Goal: Task Accomplishment & Management: Use online tool/utility

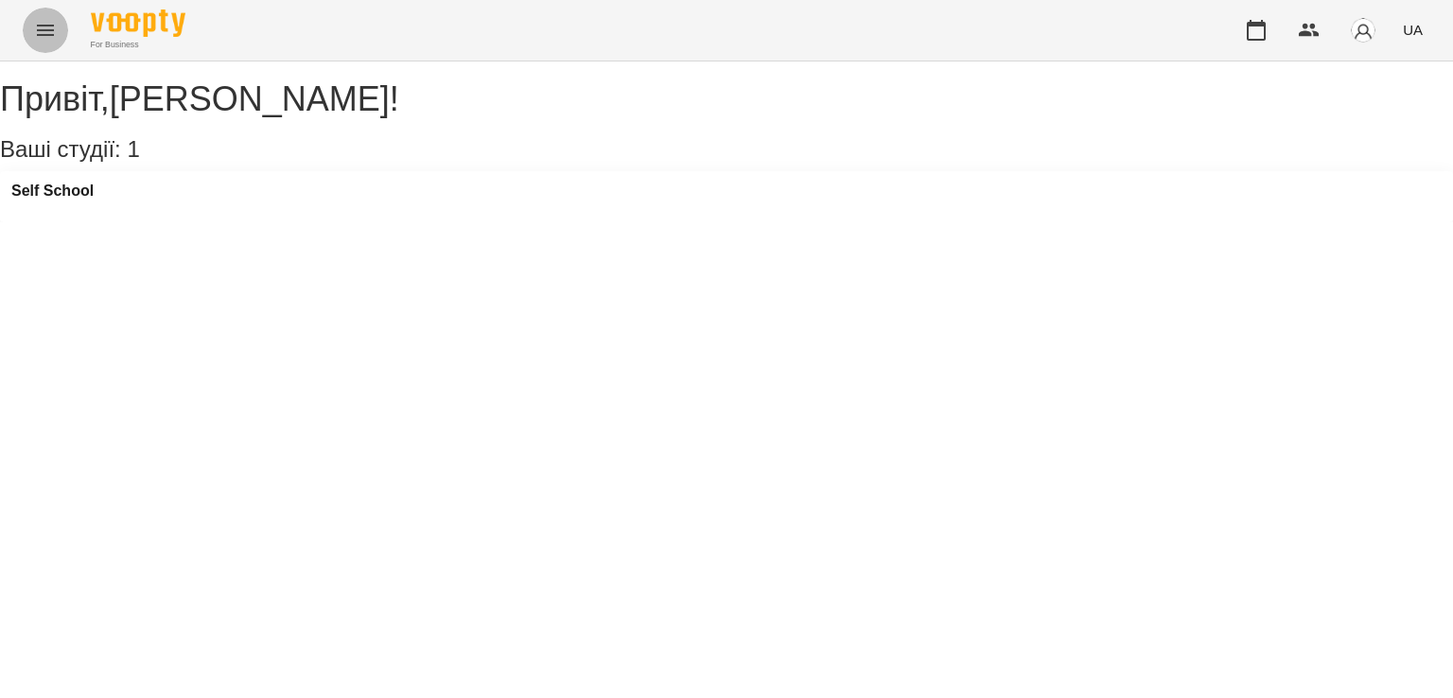
click at [41, 34] on icon "Menu" at bounding box center [45, 30] width 17 height 11
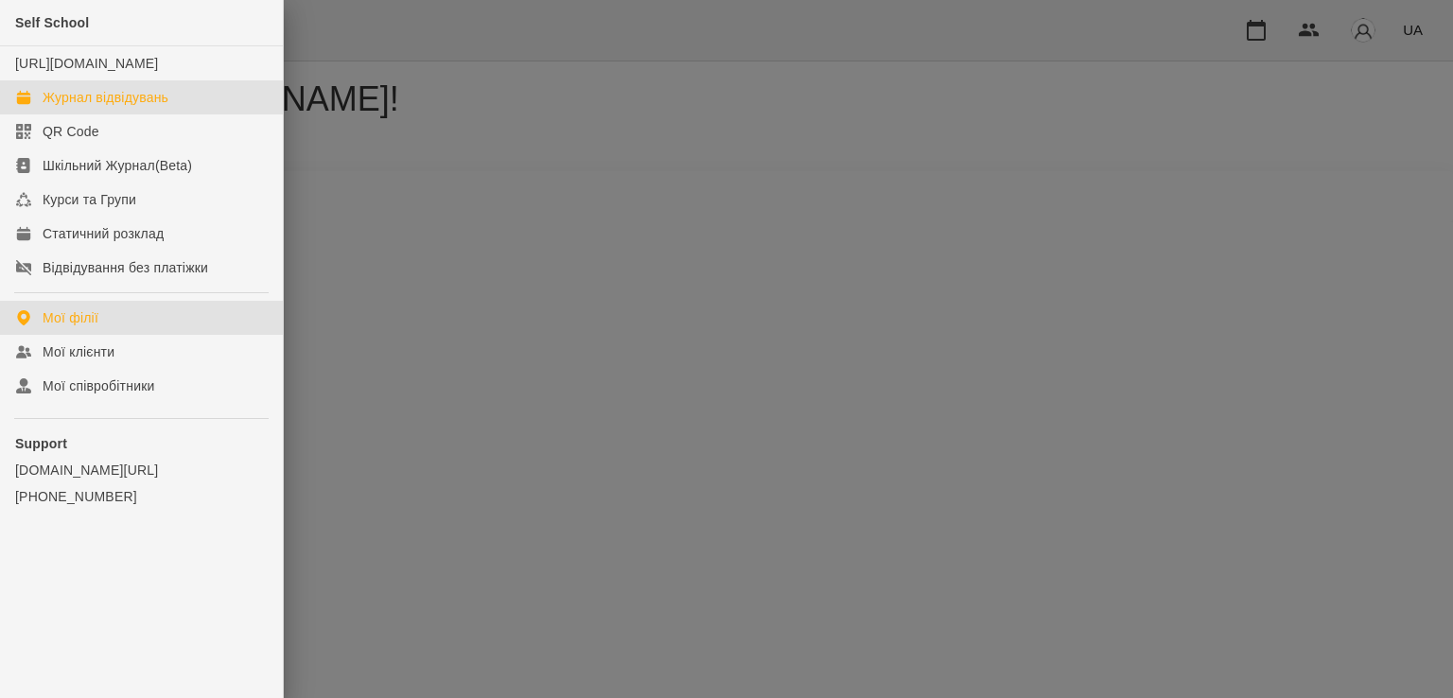
click at [129, 107] on div "Журнал відвідувань" at bounding box center [106, 97] width 126 height 19
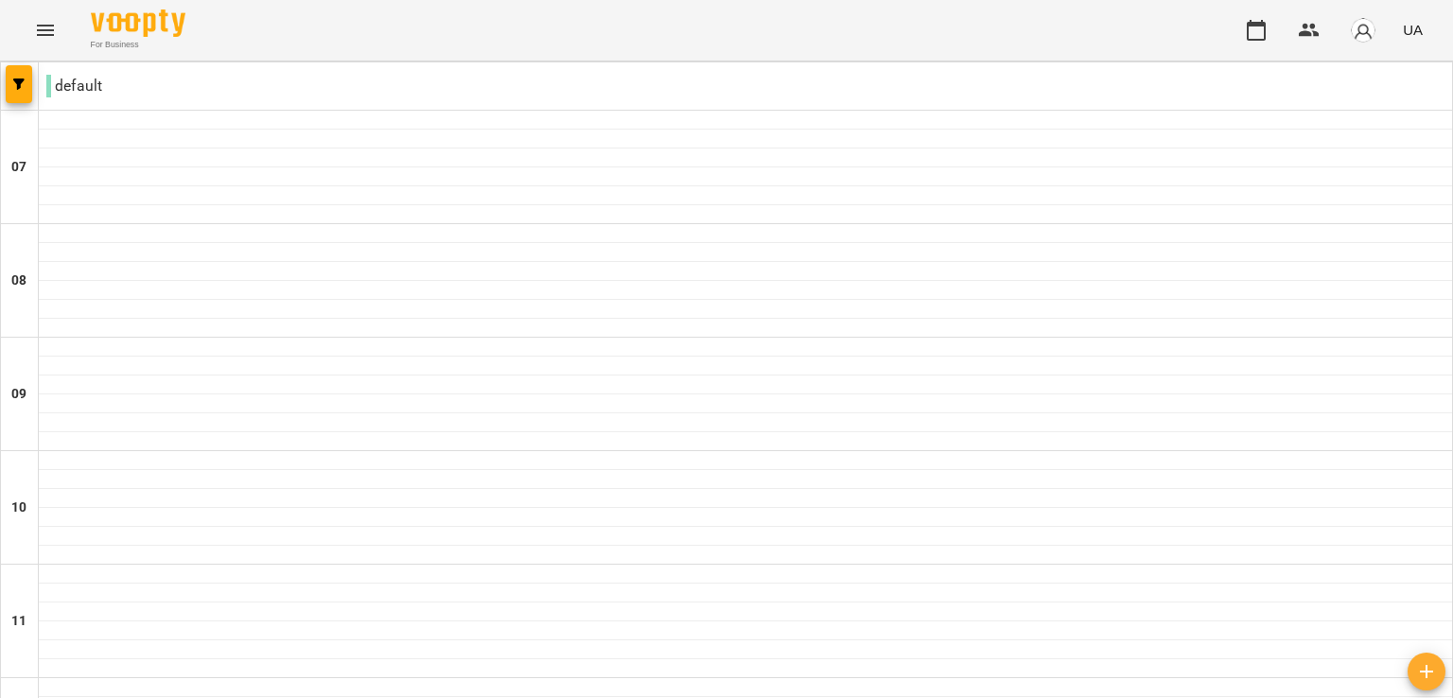
type input "**********"
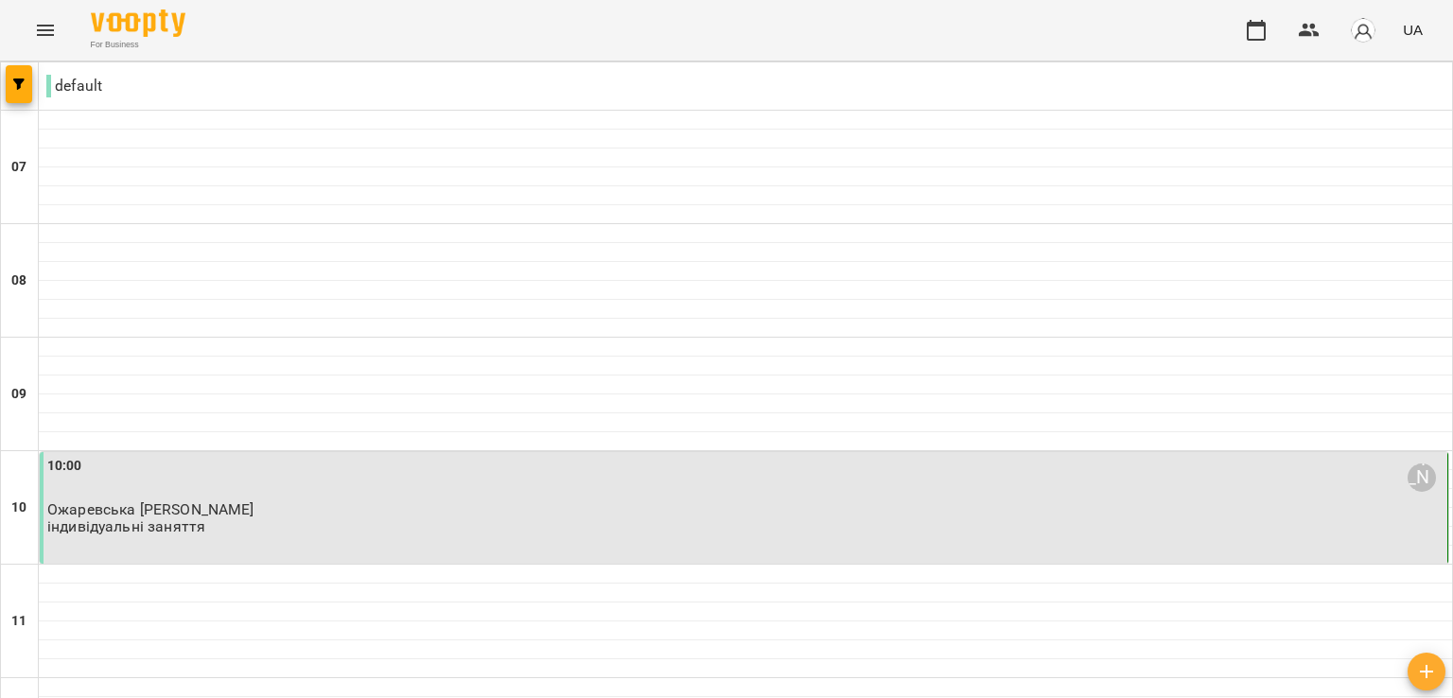
type input "**********"
